Goal: Information Seeking & Learning: Learn about a topic

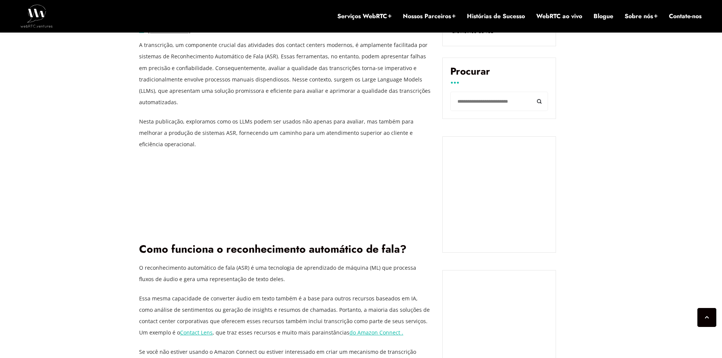
scroll to position [625, 0]
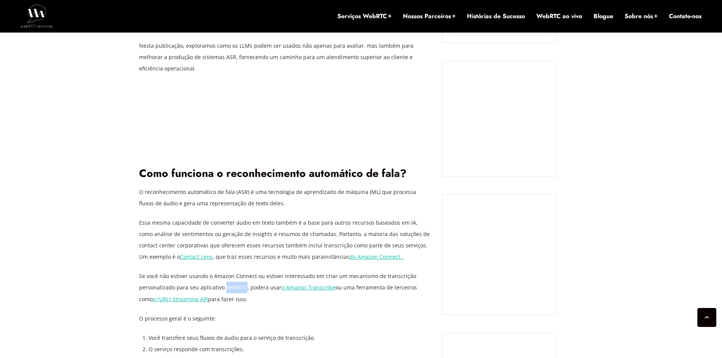
drag, startPoint x: 222, startPoint y: 287, endPoint x: 243, endPoint y: 287, distance: 20.8
click at [243, 287] on font "Se você não estiver usando o Amazon Connect ou estiver interessado em criar um …" at bounding box center [277, 281] width 277 height 19
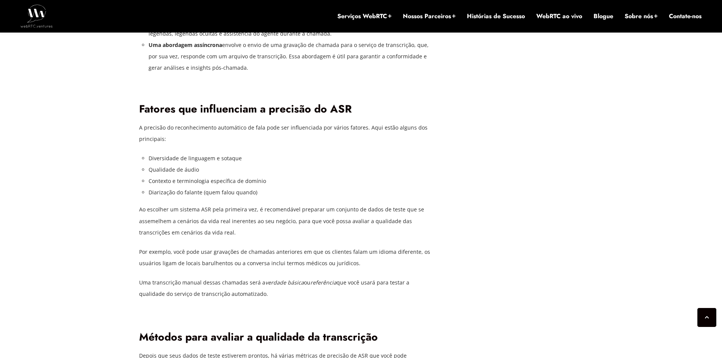
scroll to position [1269, 0]
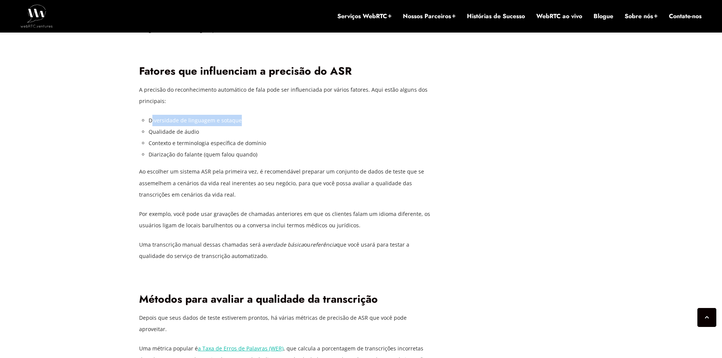
drag, startPoint x: 151, startPoint y: 122, endPoint x: 238, endPoint y: 119, distance: 87.5
click at [239, 119] on li "Diversidade de linguagem e sotaque" at bounding box center [289, 120] width 282 height 11
drag, startPoint x: 152, startPoint y: 134, endPoint x: 197, endPoint y: 133, distance: 45.1
click at [197, 133] on font "Qualidade de áudio" at bounding box center [173, 131] width 50 height 7
drag, startPoint x: 159, startPoint y: 147, endPoint x: 213, endPoint y: 145, distance: 54.6
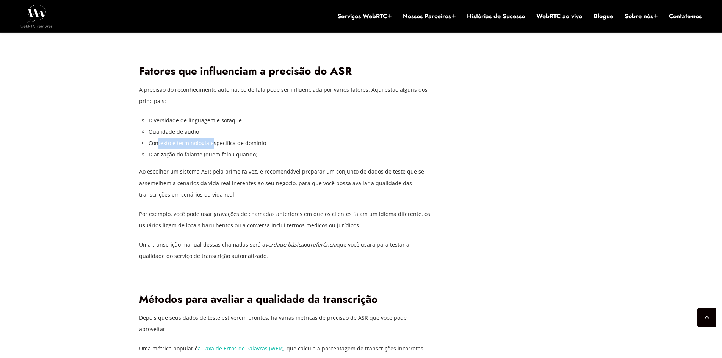
click at [213, 145] on font "Contexto e terminologia específica de domínio" at bounding box center [206, 142] width 117 height 7
click at [182, 144] on font "Contexto e terminologia específica de domínio" at bounding box center [206, 142] width 117 height 7
drag, startPoint x: 145, startPoint y: 154, endPoint x: 261, endPoint y: 156, distance: 115.2
click at [236, 154] on font "Diarização do falante (quem falou quando)" at bounding box center [202, 154] width 109 height 7
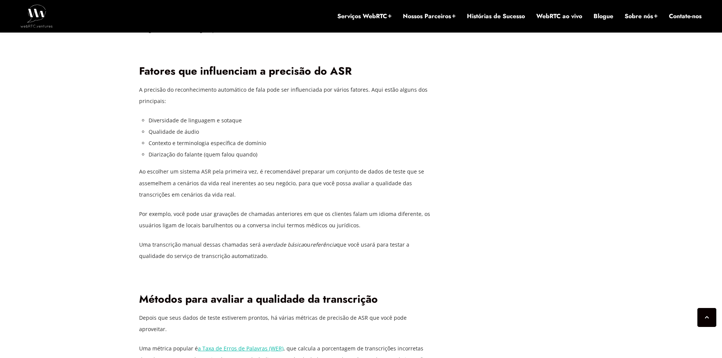
drag, startPoint x: 182, startPoint y: 245, endPoint x: 145, endPoint y: 253, distance: 37.5
click at [145, 253] on font "que você usará para testar a qualidade do serviço de transcrição automatizado." at bounding box center [274, 250] width 270 height 19
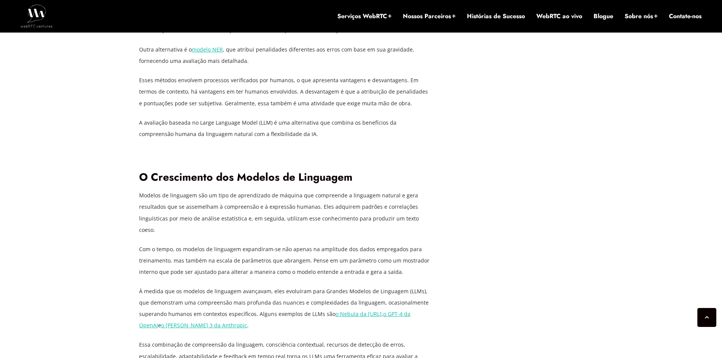
scroll to position [1648, 0]
